Goal: Task Accomplishment & Management: Complete application form

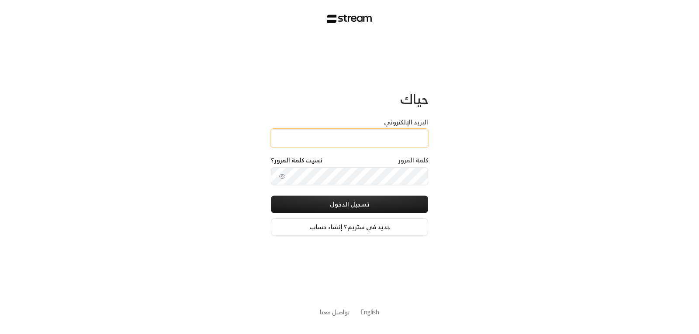
click at [397, 137] on input "البريد الإلكتروني" at bounding box center [349, 138] width 157 height 18
type input "[EMAIL_ADDRESS][DOMAIN_NAME]"
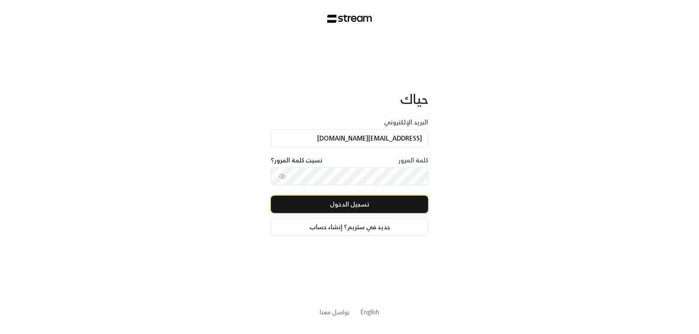
click at [354, 207] on button "تسجيل الدخول" at bounding box center [349, 204] width 157 height 17
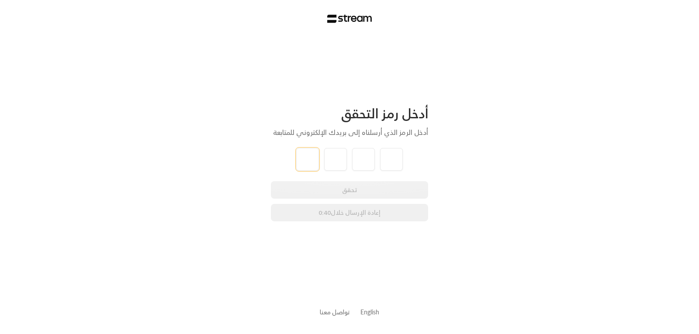
type input "4"
type input "8"
type input "0"
type input "5"
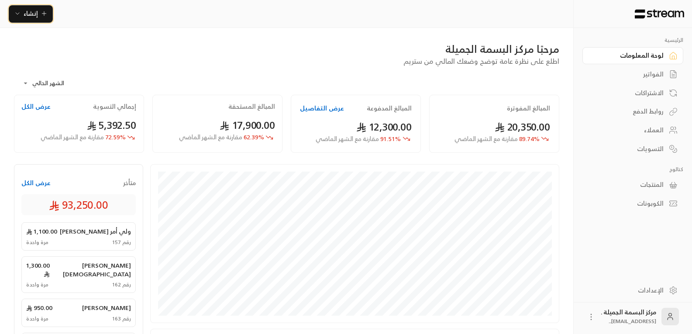
click at [28, 12] on span "إنشاء" at bounding box center [31, 13] width 14 height 11
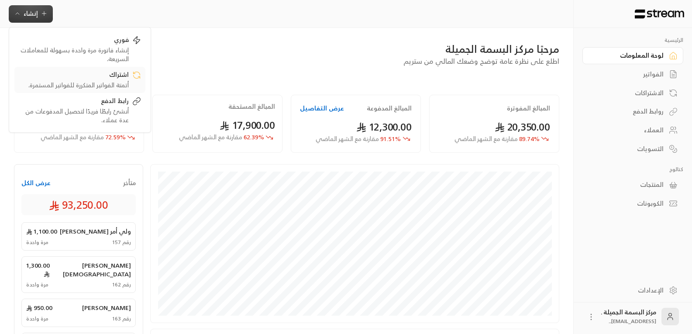
click at [112, 87] on div "أتمتة الفواتير المتكررة للفواتير المستمرة." at bounding box center [74, 85] width 110 height 9
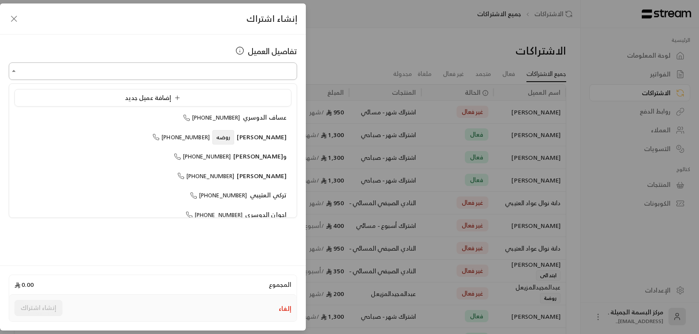
click at [261, 74] on input "اختر العميل" at bounding box center [153, 71] width 288 height 15
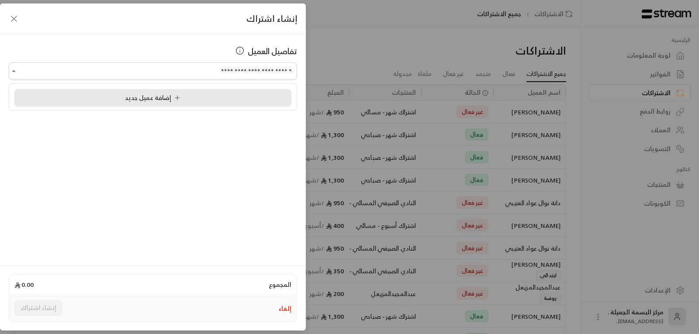
click at [125, 99] on span "إضافة عميل جديد" at bounding box center [153, 98] width 62 height 10
type input "**********"
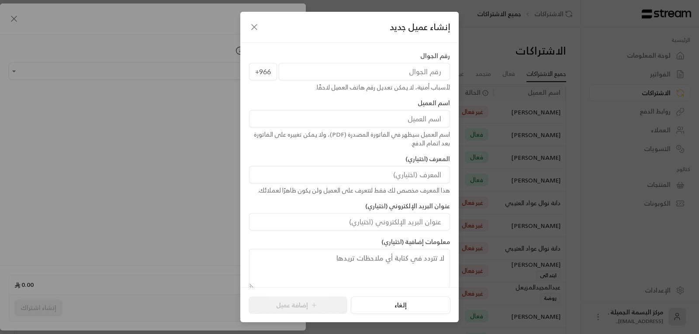
click at [396, 78] on input "tel" at bounding box center [364, 71] width 171 height 17
type input "535310389"
click at [410, 121] on input at bounding box center [349, 118] width 201 height 17
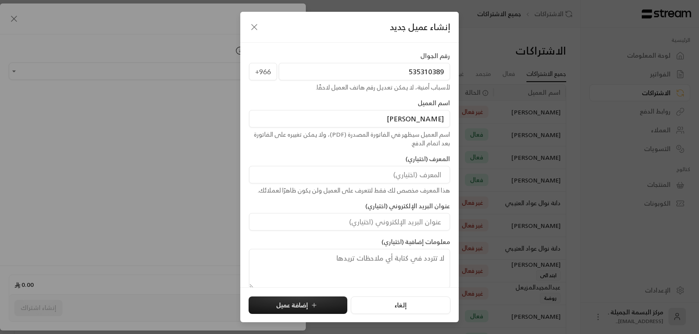
scroll to position [10, 0]
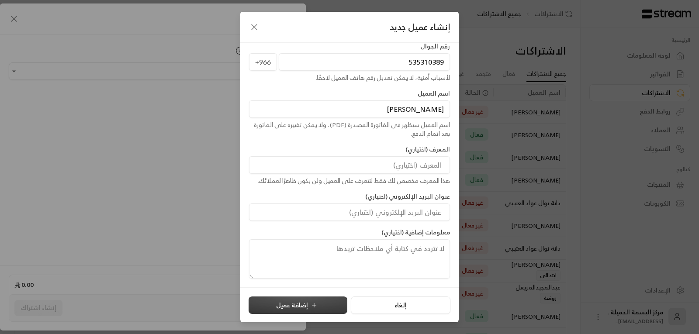
type input "[PERSON_NAME]"
click at [282, 305] on button "إضافة عميل" at bounding box center [297, 305] width 99 height 17
type input "**********"
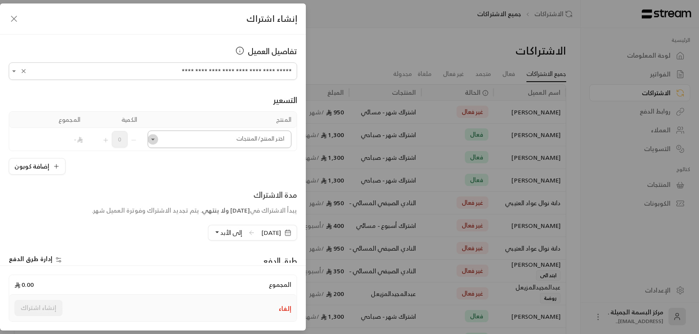
click at [155, 138] on icon "Open" at bounding box center [152, 139] width 9 height 9
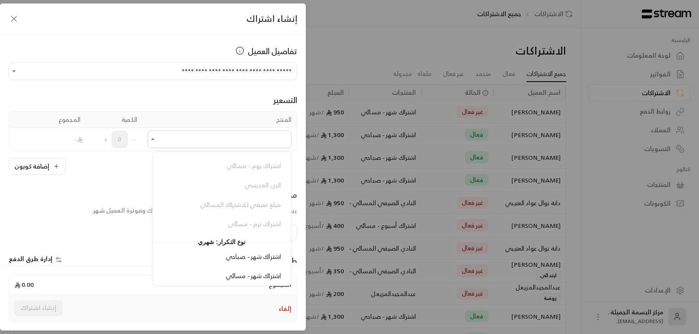
scroll to position [131, 0]
click at [248, 258] on span "اشتراك شهر - صباحي" at bounding box center [253, 255] width 55 height 11
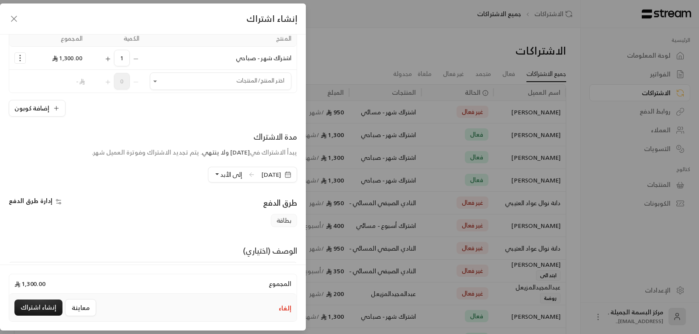
scroll to position [87, 0]
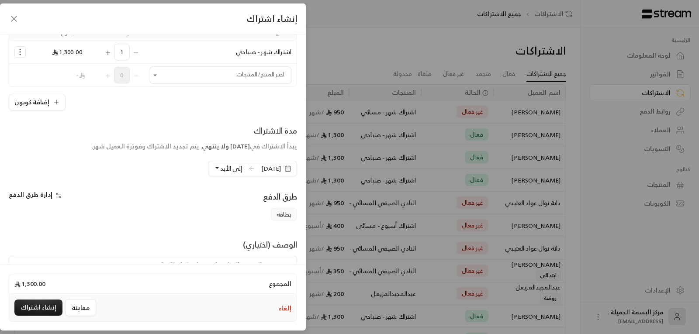
click at [287, 168] on icon "button" at bounding box center [287, 168] width 5 height 0
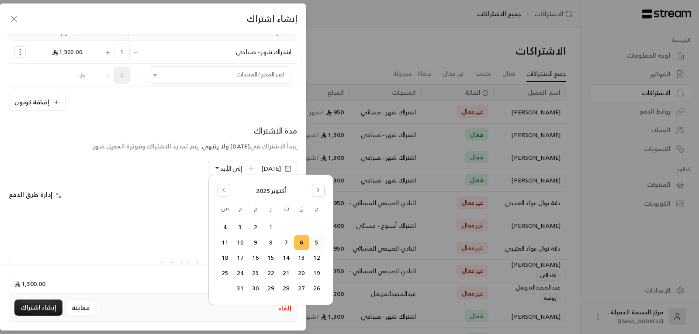
click at [315, 241] on button "5" at bounding box center [317, 242] width 14 height 14
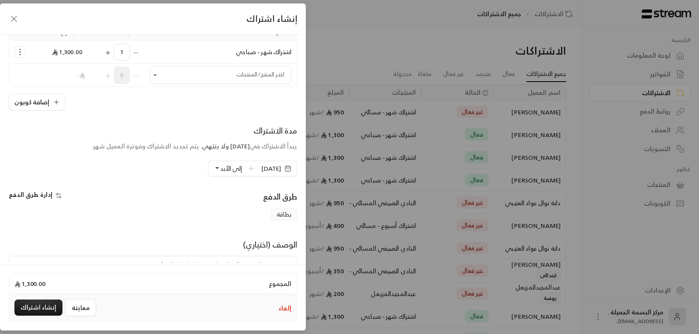
click at [214, 168] on button "إلى الأبد" at bounding box center [228, 168] width 28 height 15
click at [284, 210] on span "دورة واحدة" at bounding box center [292, 208] width 29 height 7
click at [273, 261] on textarea at bounding box center [153, 275] width 288 height 39
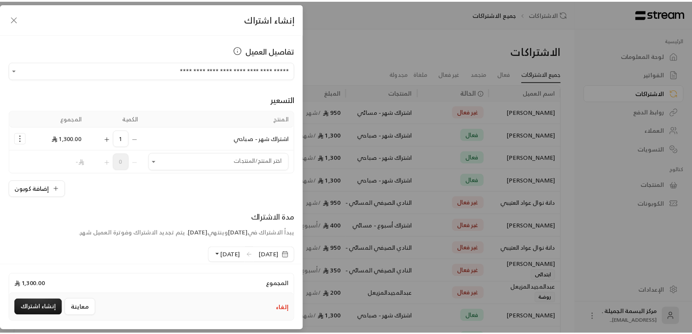
scroll to position [0, 0]
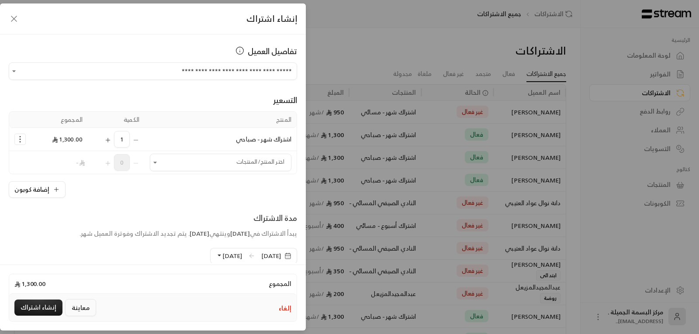
type textarea "فاتورة"
click at [79, 310] on button "معاينة" at bounding box center [80, 307] width 31 height 17
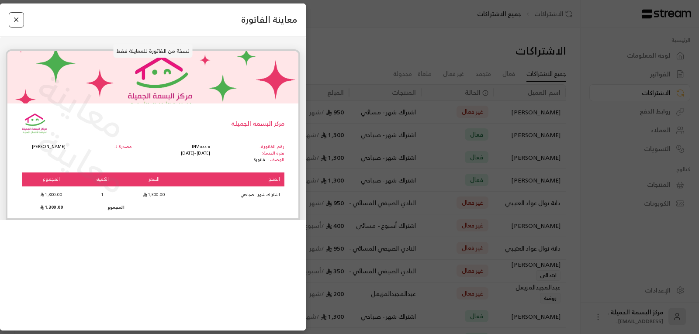
click at [16, 20] on button "Close" at bounding box center [16, 19] width 15 height 15
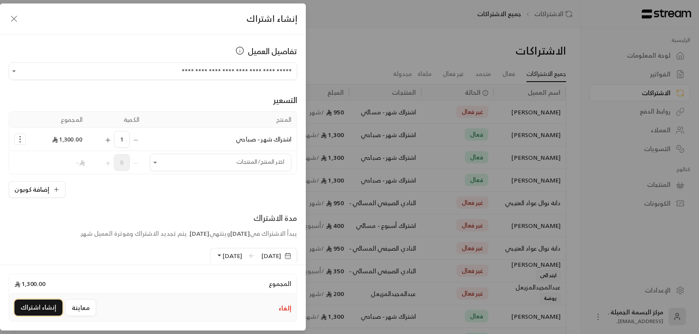
click at [37, 308] on button "إنشاء اشتراك" at bounding box center [38, 308] width 48 height 16
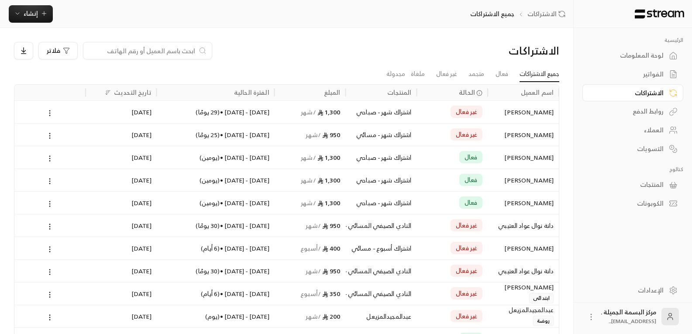
click at [512, 115] on div "[PERSON_NAME]" at bounding box center [523, 112] width 61 height 22
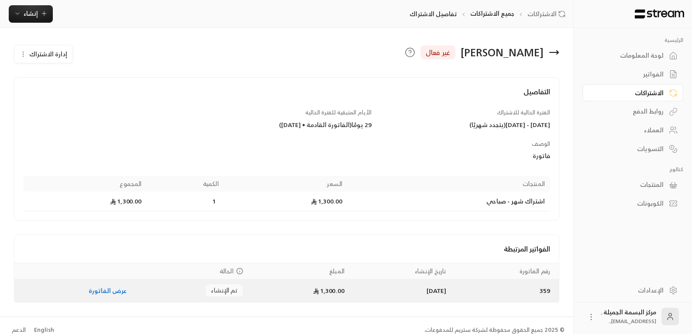
click at [99, 292] on link "عرض الفاتورة" at bounding box center [108, 290] width 38 height 11
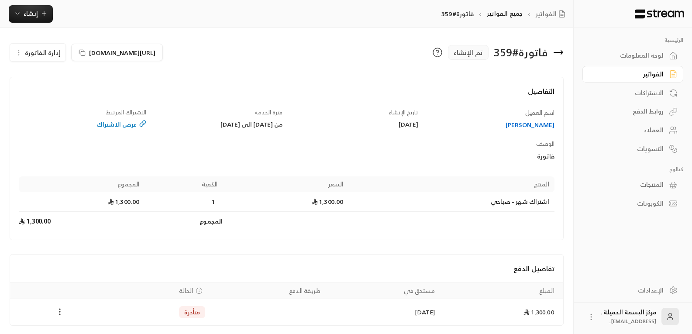
click at [61, 317] on button "Payments" at bounding box center [60, 312] width 10 height 10
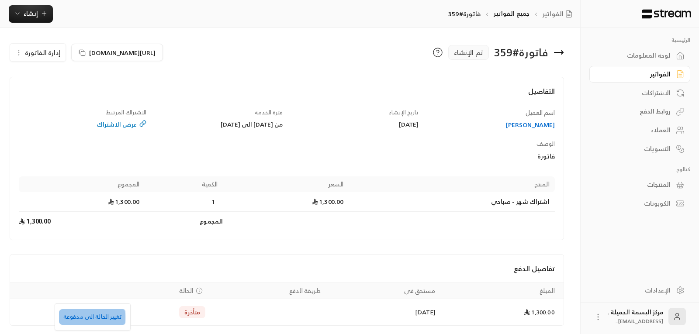
click at [91, 317] on li "تغيير الحالة الى مدفوعة" at bounding box center [92, 317] width 67 height 16
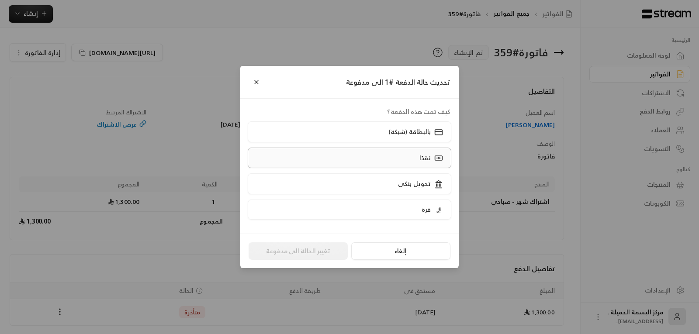
click at [419, 156] on div "نقدًا" at bounding box center [430, 157] width 27 height 9
click at [416, 158] on label "نقدًا" at bounding box center [350, 158] width 204 height 21
click at [417, 158] on label "نقدًا" at bounding box center [350, 158] width 204 height 21
click at [292, 251] on button "تغيير الحالة الى مدفوعة" at bounding box center [297, 250] width 99 height 17
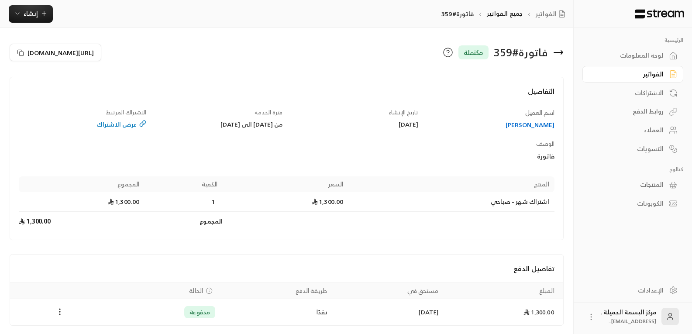
click at [28, 190] on th "المجموع" at bounding box center [82, 184] width 126 height 16
drag, startPoint x: 28, startPoint y: 190, endPoint x: 30, endPoint y: 205, distance: 15.0
click at [28, 191] on th "المجموع" at bounding box center [82, 184] width 126 height 16
drag, startPoint x: 30, startPoint y: 205, endPoint x: 28, endPoint y: 245, distance: 39.8
click at [29, 215] on tbody "اشتراك شهر - صباحي 1,300.00 1 1,300.00 المجموع 1,300.00" at bounding box center [287, 211] width 536 height 39
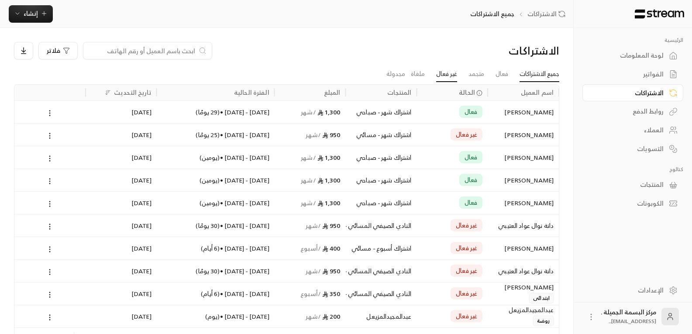
click at [447, 76] on link "غير فعال" at bounding box center [446, 74] width 21 height 16
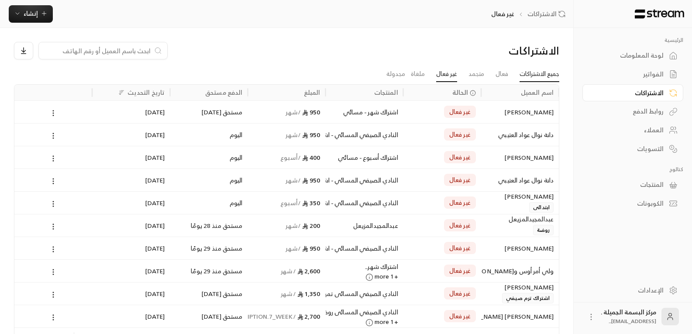
click at [532, 75] on link "جميع الاشتراكات" at bounding box center [540, 74] width 40 height 16
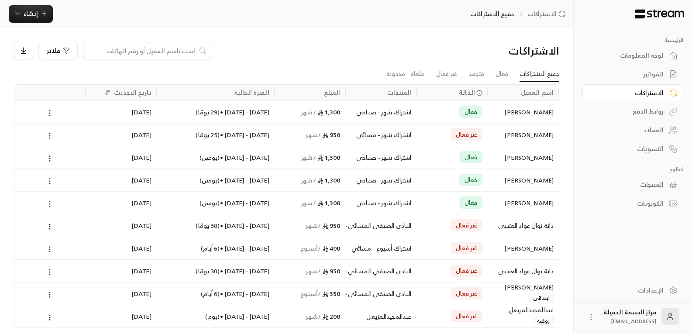
scroll to position [59, 0]
